Goal: Task Accomplishment & Management: Complete application form

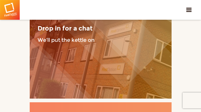
type input "fdZEkAFal"
type input "[EMAIL_ADDRESS][DOMAIN_NAME]"
type input "2534499306"
type input "jzcpLOyVbWRA"
type input "YeQUneVLK"
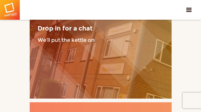
type input "[EMAIL_ADDRESS][DOMAIN_NAME]"
type input "7137694028"
type input "uDpSYDyp"
type input "yqqOFijT"
type input "[EMAIL_ADDRESS][DOMAIN_NAME]"
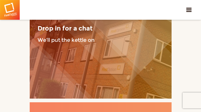
type input "mMFUHwRIhgZy"
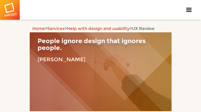
type input "VwqagIHKBhH"
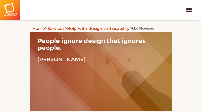
type input "[EMAIL_ADDRESS][DOMAIN_NAME]"
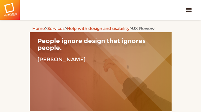
type input "8723164872"
type input "OPUefsdW"
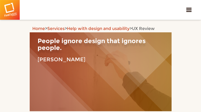
type input "TKiiUQSxu"
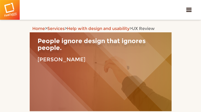
type input "[EMAIL_ADDRESS][DOMAIN_NAME]"
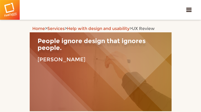
type input "3634145863"
type input "pjQebQBPpBBm"
